Goal: Task Accomplishment & Management: Manage account settings

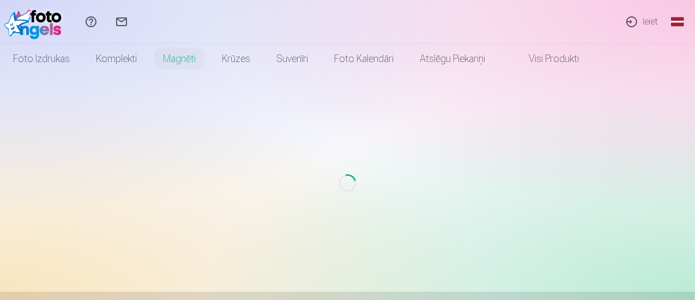
click at [640, 19] on link "Ieiet" at bounding box center [642, 22] width 50 height 44
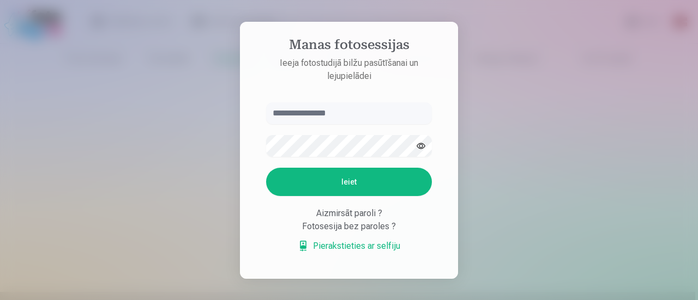
type input "**********"
click at [374, 188] on button "Ieiet" at bounding box center [349, 182] width 166 height 28
